Goal: Task Accomplishment & Management: Use online tool/utility

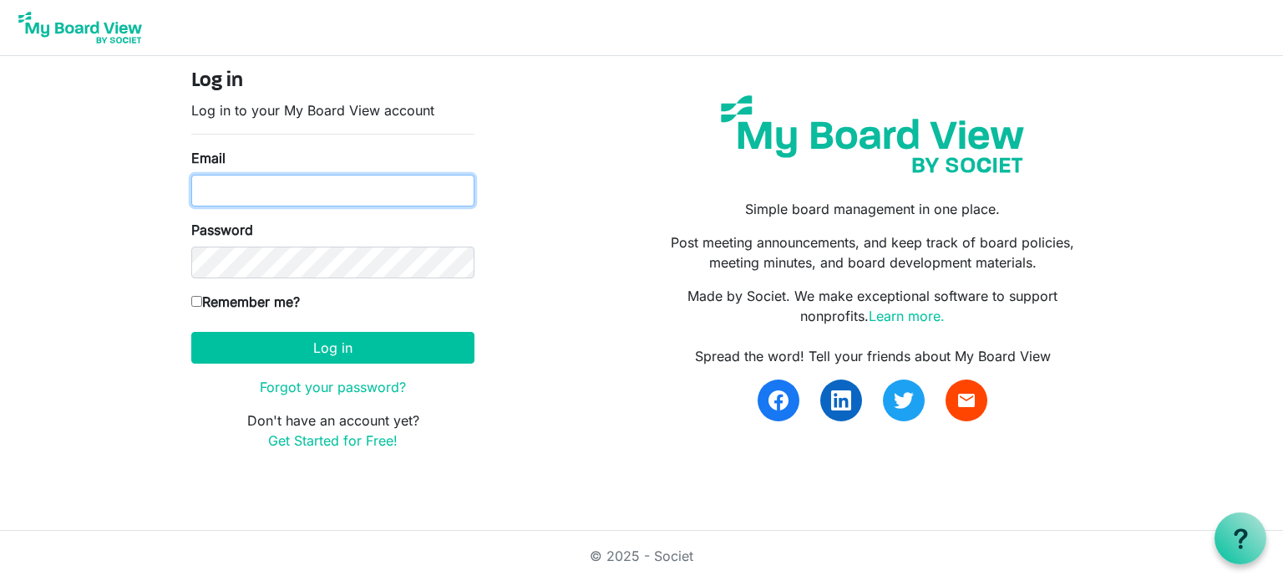
click at [276, 185] on input "Email" at bounding box center [332, 191] width 283 height 32
click at [231, 183] on input "[EMAIL_ADDRESS][DOMAIN_NAME]" at bounding box center [332, 191] width 283 height 32
type input "[EMAIL_ADDRESS][DOMAIN_NAME]"
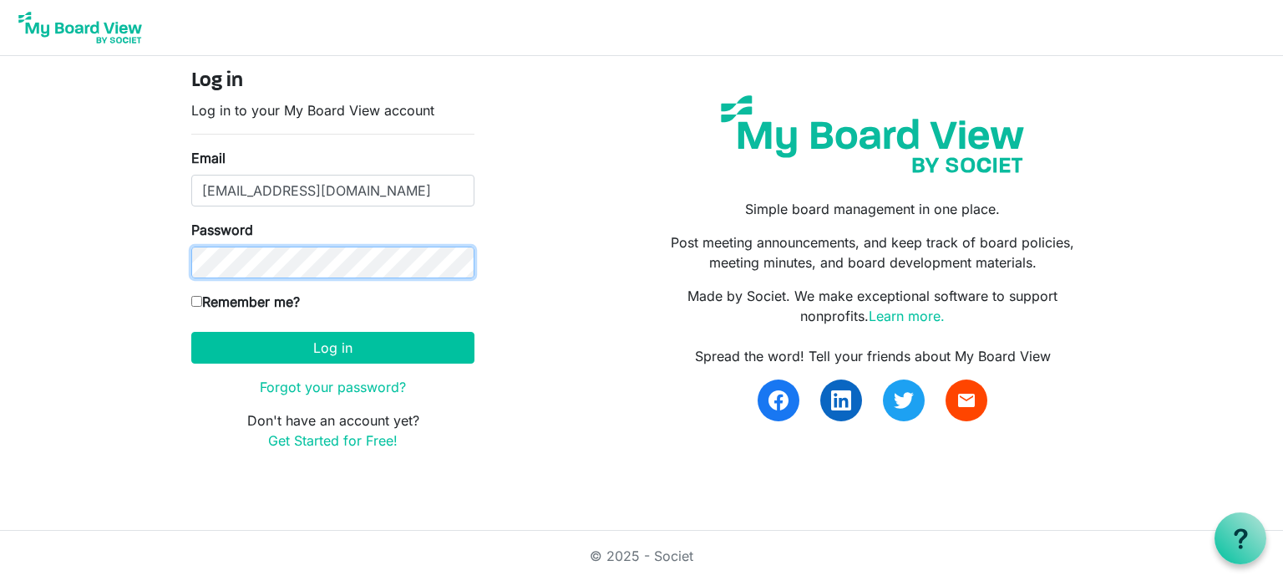
click at [191, 332] on button "Log in" at bounding box center [332, 348] width 283 height 32
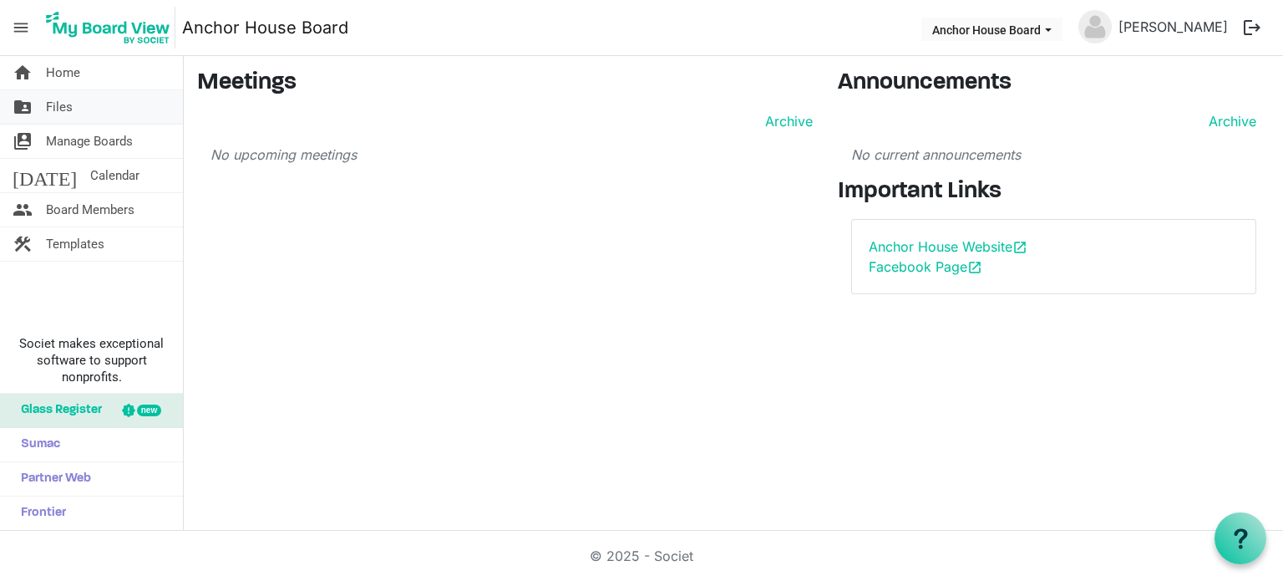
click at [88, 101] on link "folder_shared Files" at bounding box center [91, 106] width 183 height 33
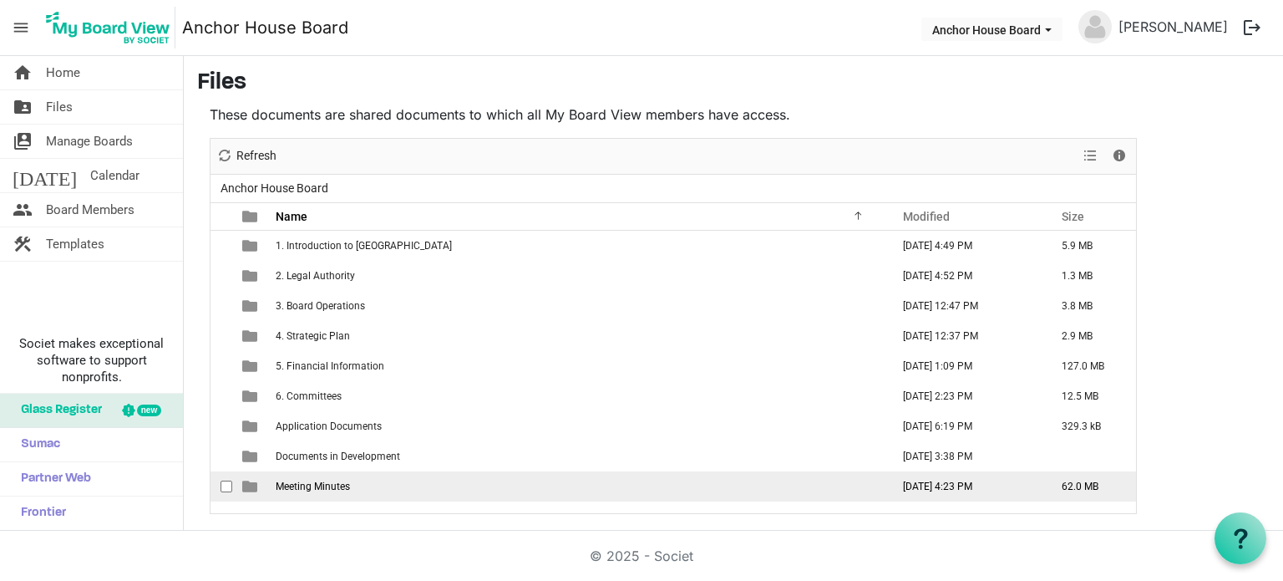
click at [319, 483] on span "Meeting Minutes" at bounding box center [313, 486] width 74 height 12
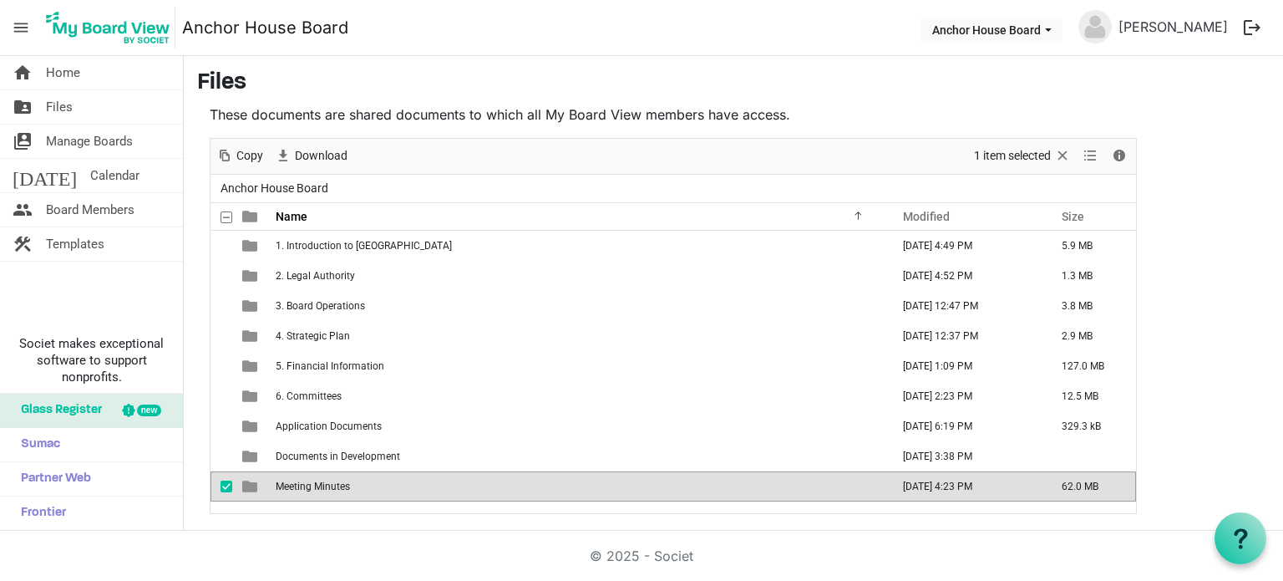
click at [319, 483] on span "Meeting Minutes" at bounding box center [313, 486] width 74 height 12
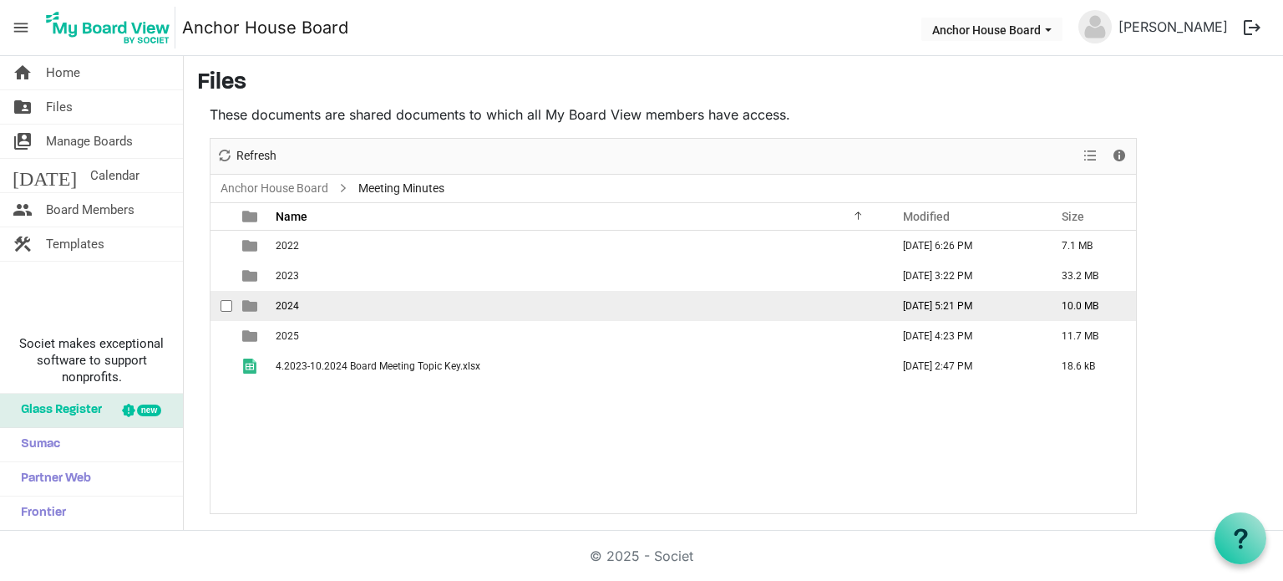
click at [290, 313] on td "2024" at bounding box center [578, 306] width 615 height 30
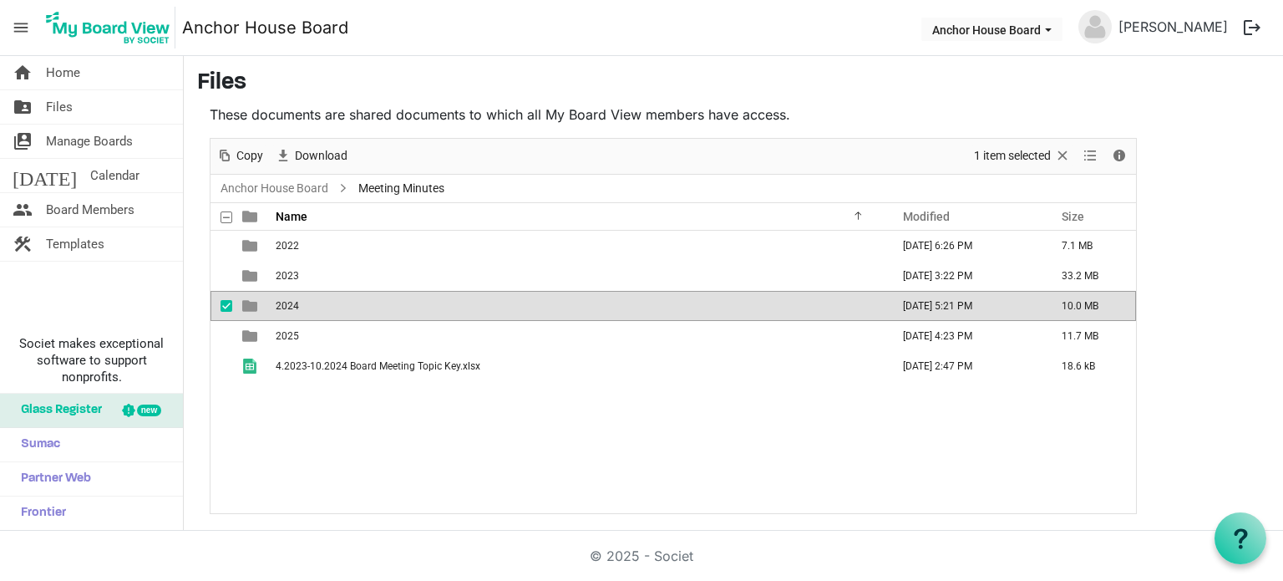
click at [289, 313] on td "2024" at bounding box center [578, 306] width 615 height 30
